Goal: Browse casually

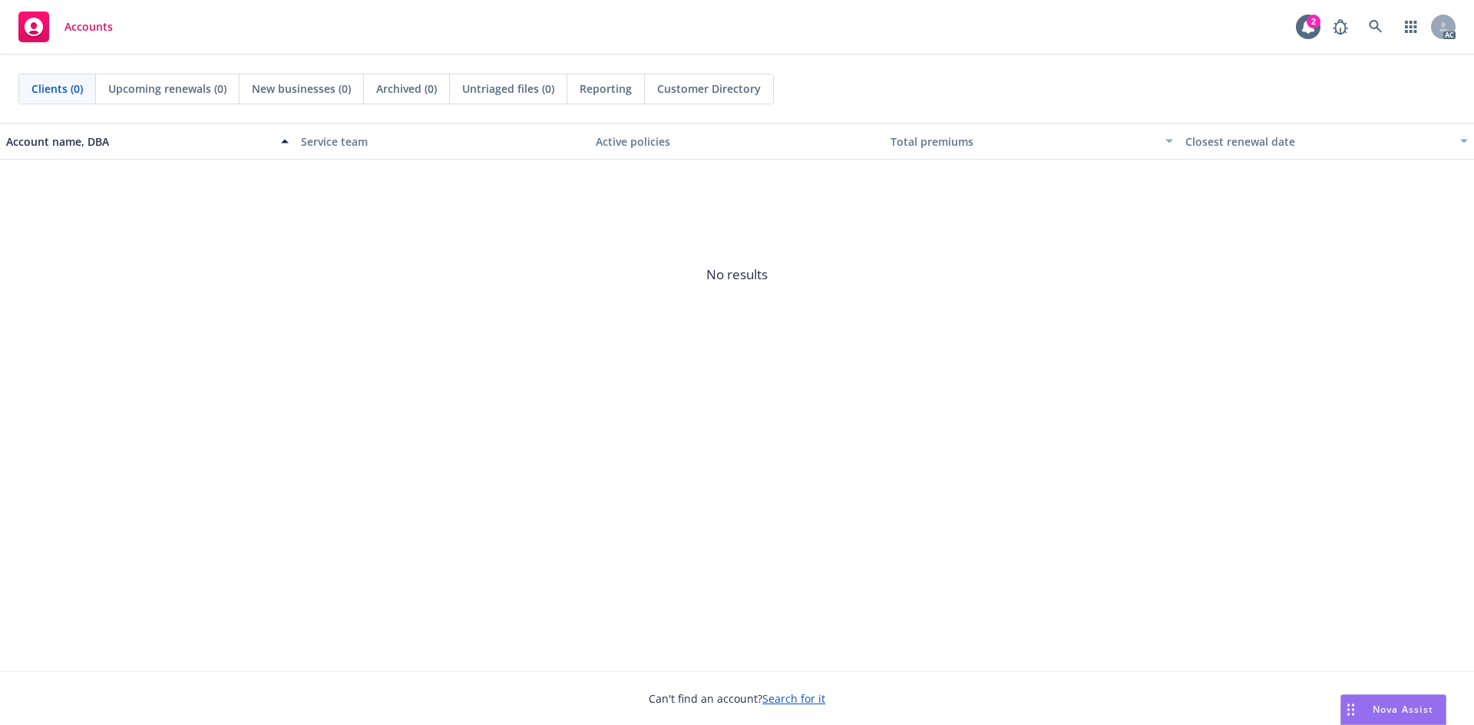
click at [1101, 659] on div "Account name, DBA Service team Active policies Total premiums Closest renewal d…" at bounding box center [737, 397] width 1474 height 549
click at [669, 572] on div "Account name, DBA Service team Active policies Total premiums Closest renewal d…" at bounding box center [737, 397] width 1474 height 549
